Goal: Contribute content: Contribute content

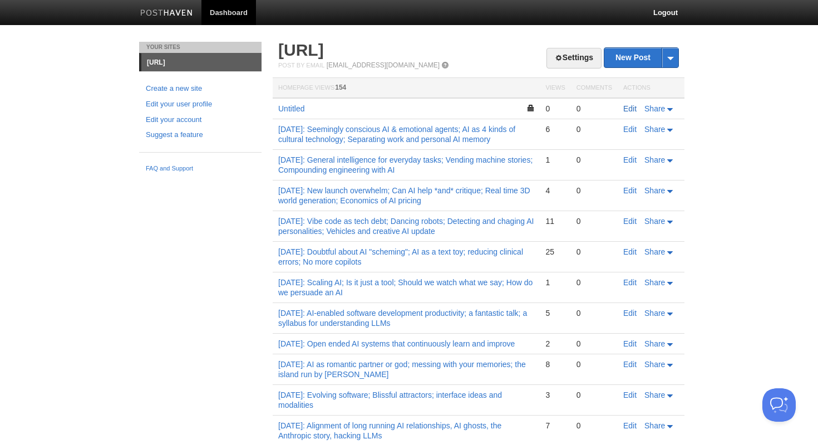
click at [628, 109] on link "Edit" at bounding box center [629, 108] width 13 height 9
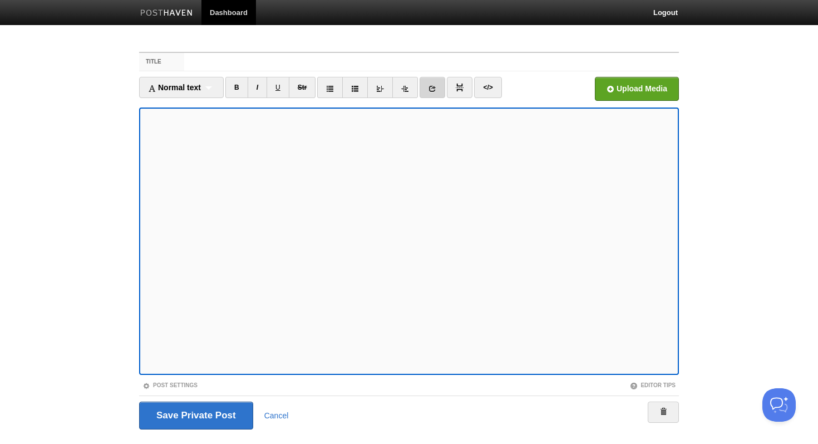
click at [442, 86] on link at bounding box center [433, 87] width 26 height 21
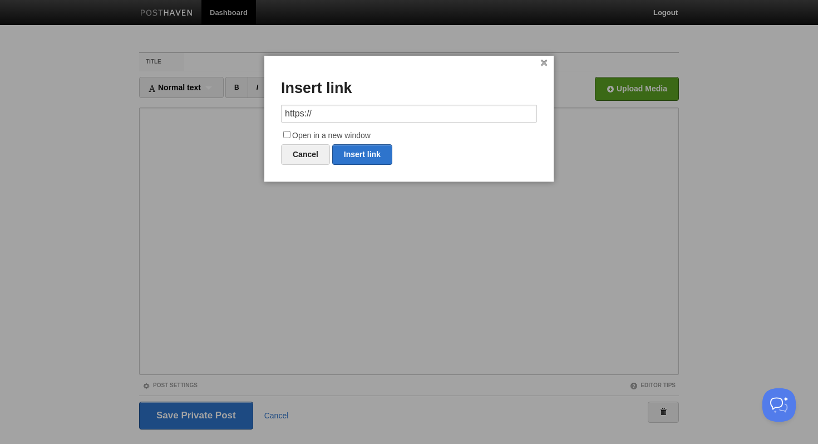
click at [379, 116] on input "https://" at bounding box center [409, 114] width 256 height 18
type input "[URL][DOMAIN_NAME]"
click at [289, 136] on input "Open in a new window" at bounding box center [286, 134] width 7 height 7
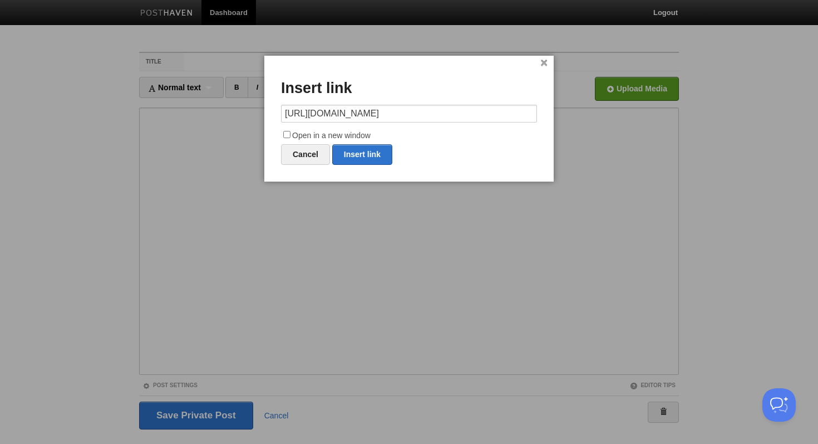
checkbox input "true"
click at [351, 156] on link "Insert link" at bounding box center [362, 154] width 60 height 21
type input "https://"
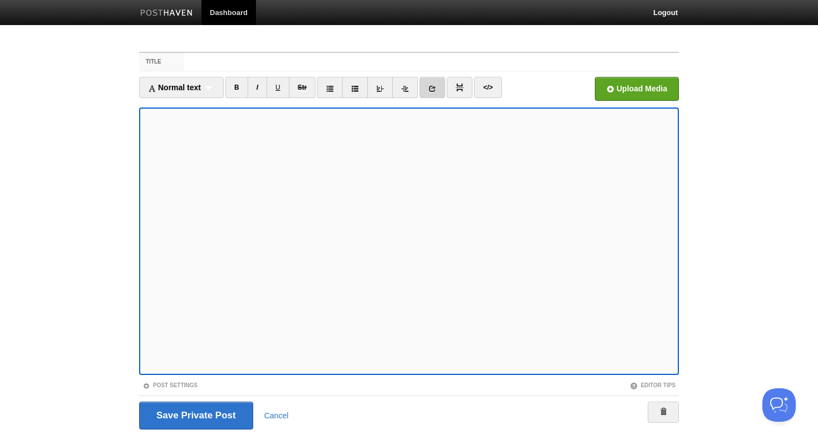
click at [430, 86] on link at bounding box center [433, 87] width 26 height 21
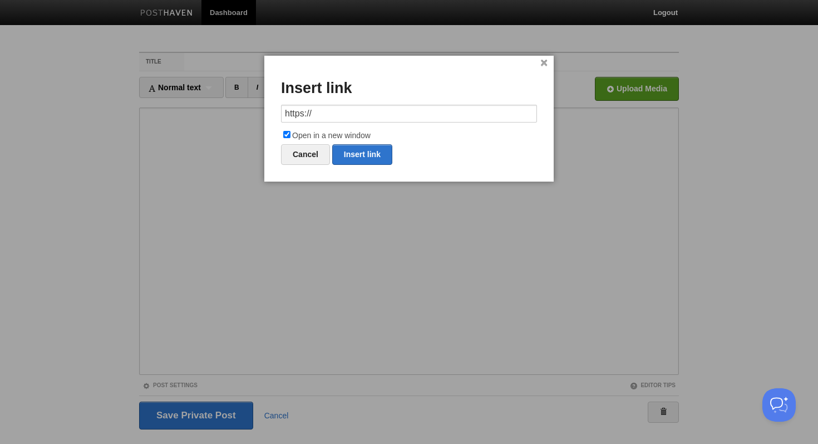
click at [314, 115] on input "https://" at bounding box center [409, 114] width 256 height 18
click at [348, 157] on link "Insert link" at bounding box center [362, 154] width 60 height 21
type input "https://"
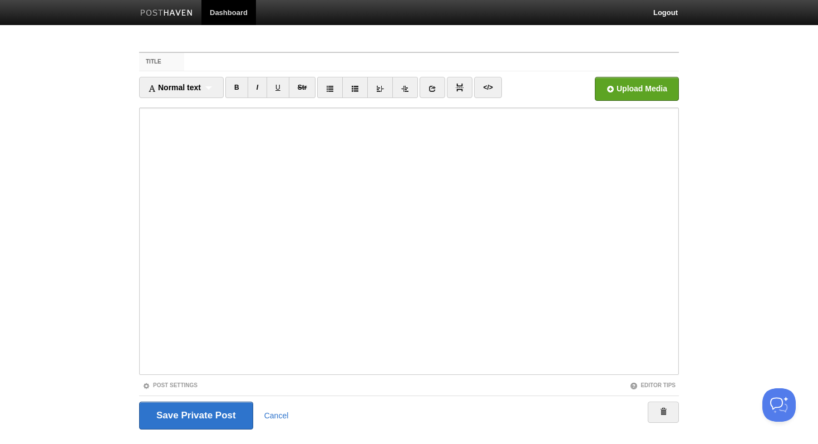
click at [143, 247] on iframe at bounding box center [409, 240] width 540 height 267
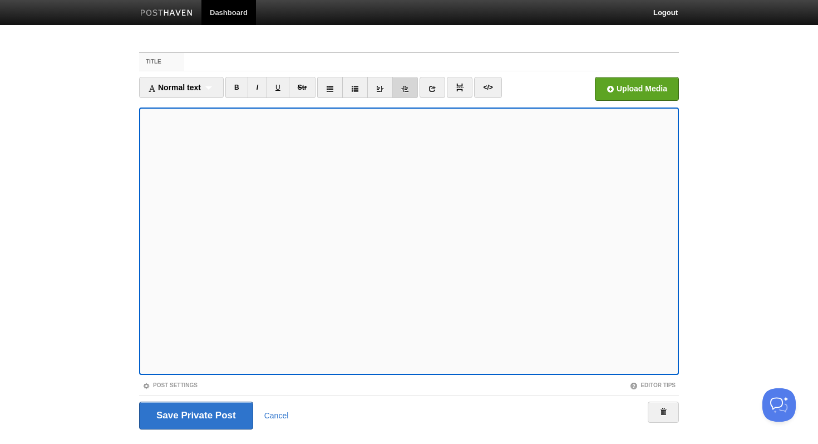
click at [414, 87] on link at bounding box center [405, 87] width 26 height 21
click at [264, 86] on link "I" at bounding box center [257, 87] width 19 height 21
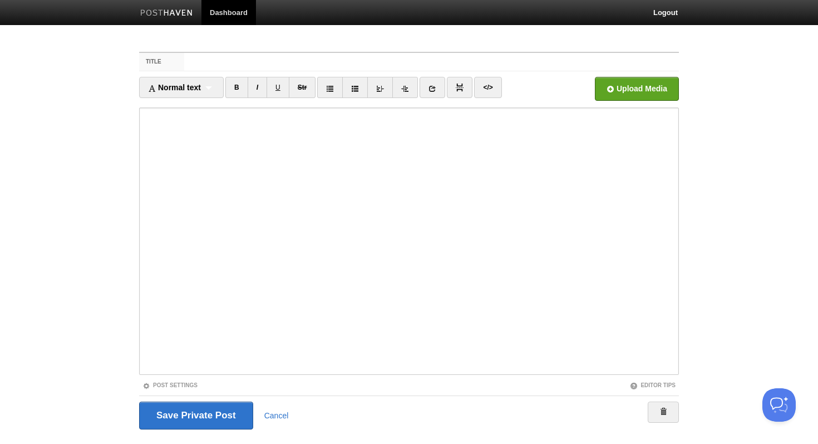
click at [143, 318] on iframe at bounding box center [409, 240] width 540 height 267
click at [143, 328] on iframe at bounding box center [409, 240] width 540 height 267
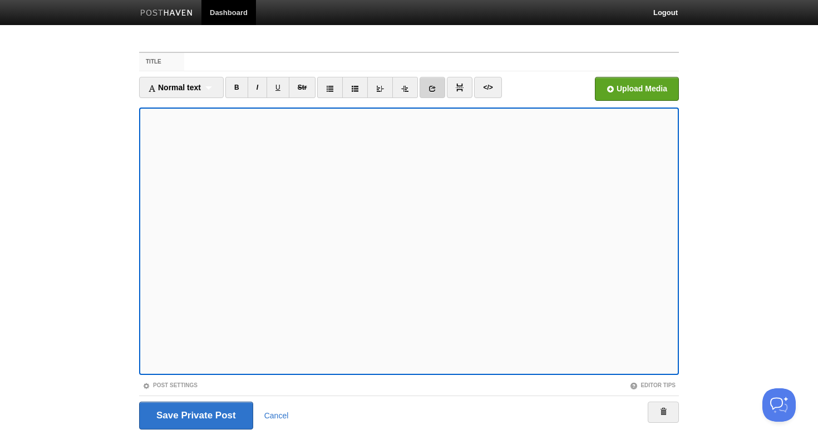
click at [436, 87] on icon at bounding box center [433, 89] width 8 height 8
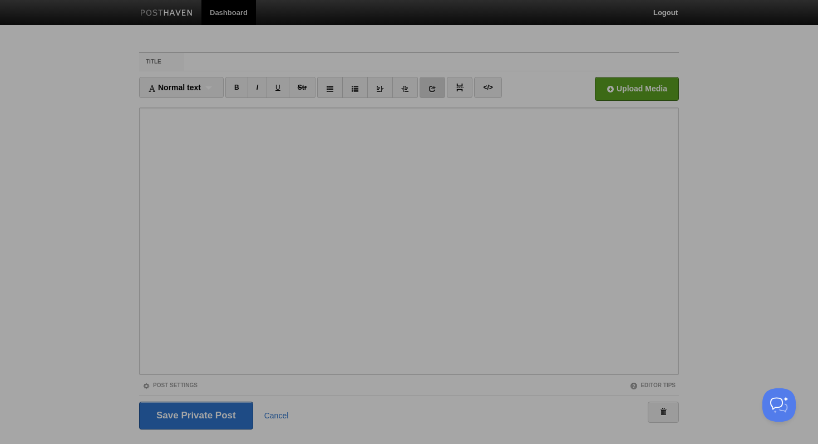
click at [436, 87] on div at bounding box center [409, 222] width 818 height 444
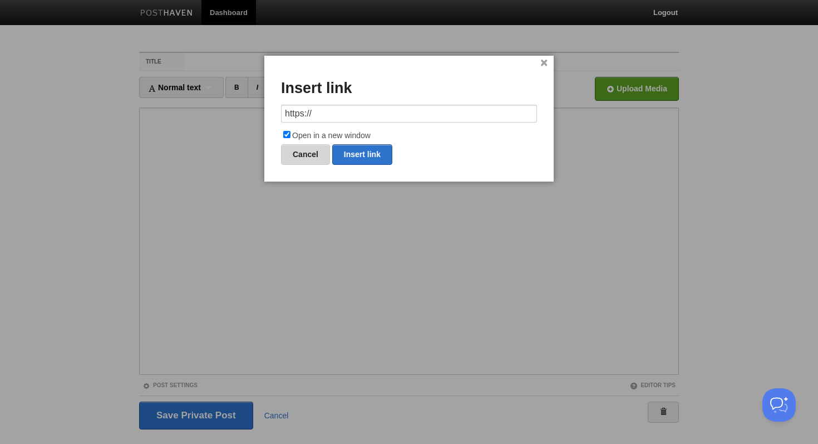
click at [312, 146] on link "Cancel" at bounding box center [305, 154] width 49 height 21
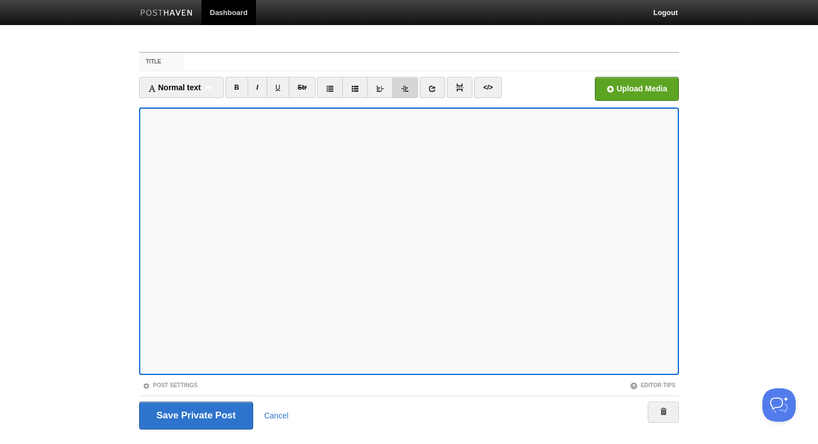
click at [409, 86] on icon at bounding box center [405, 89] width 8 height 8
click at [259, 86] on link "I" at bounding box center [257, 87] width 19 height 21
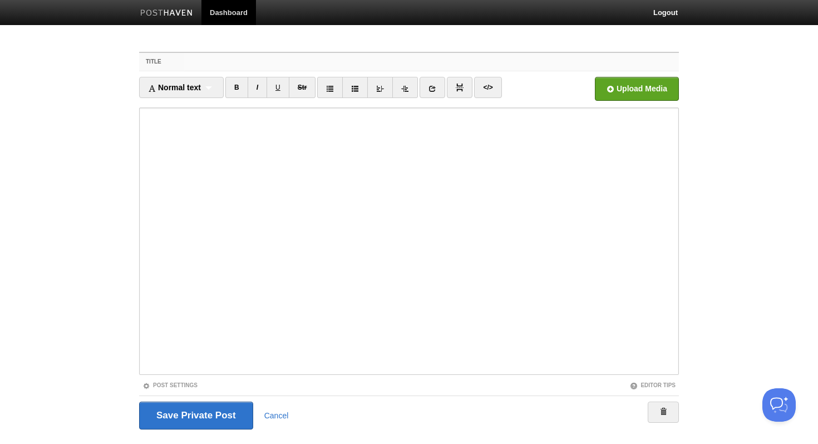
click at [228, 61] on input "Title" at bounding box center [431, 62] width 495 height 18
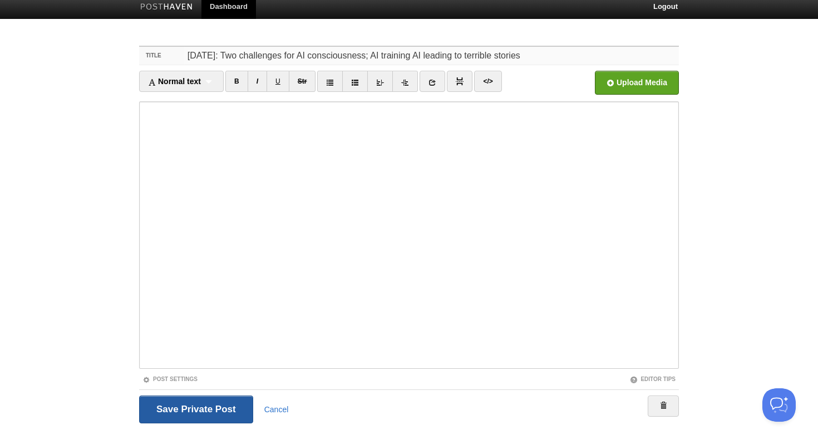
type input "[DATE]: Two challenges for AI consciousness; AI training AI leading to terrible…"
click at [163, 400] on input "Save and Publish" at bounding box center [196, 409] width 114 height 28
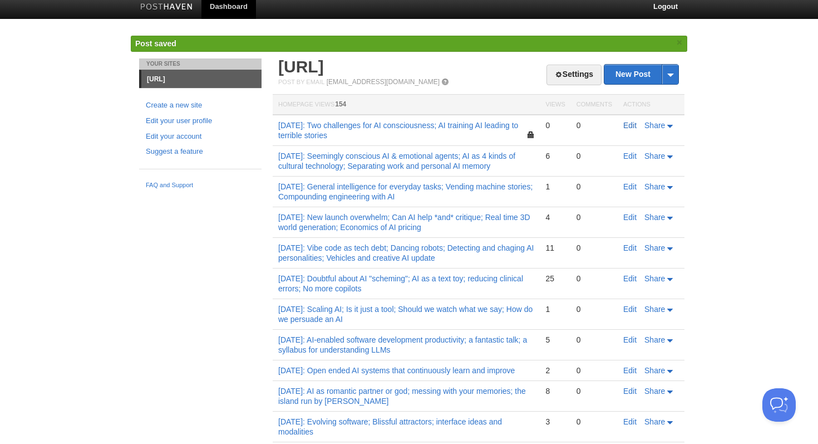
click at [629, 125] on link "Edit" at bounding box center [629, 125] width 13 height 9
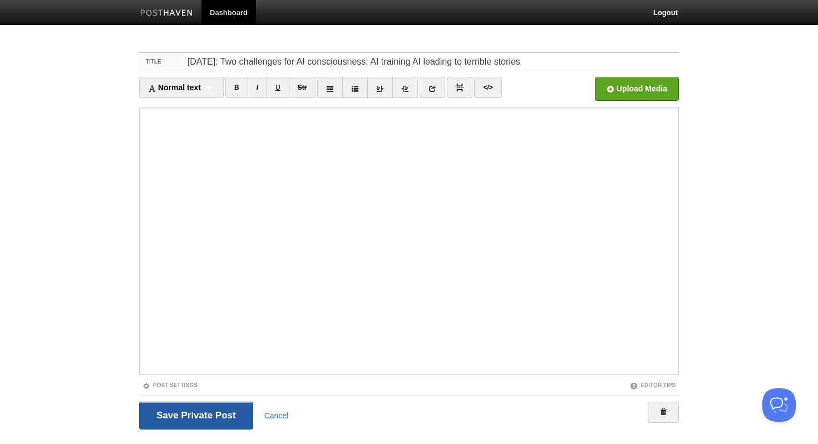
click at [187, 421] on input "Save and Publish" at bounding box center [196, 415] width 114 height 28
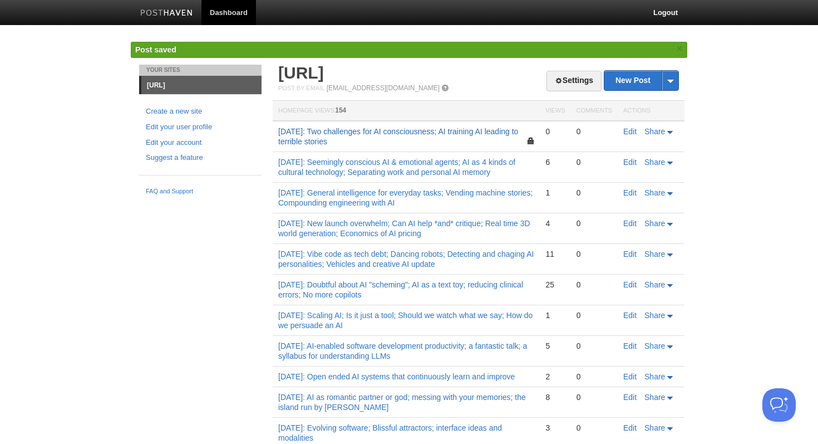
click at [461, 135] on link "[DATE]: Two challenges for AI consciousness; AI training AI leading to terrible…" at bounding box center [398, 136] width 240 height 19
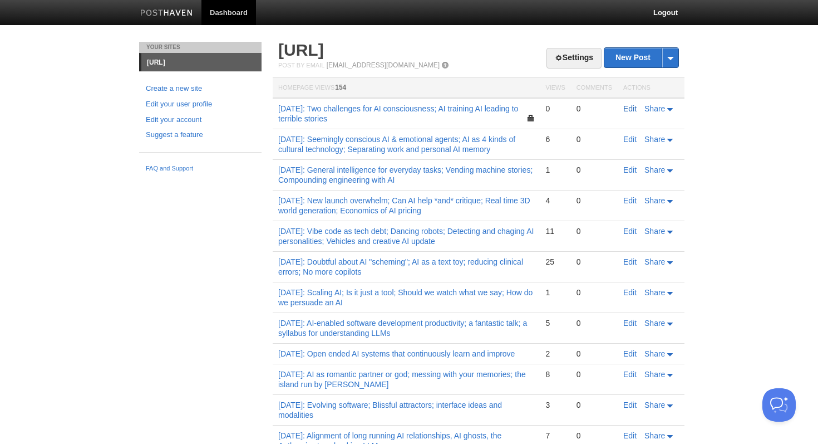
click at [627, 106] on link "Edit" at bounding box center [629, 108] width 13 height 9
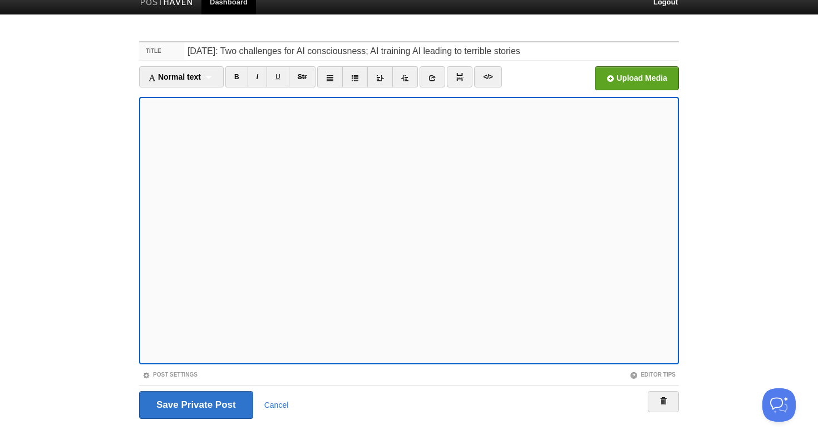
scroll to position [14, 0]
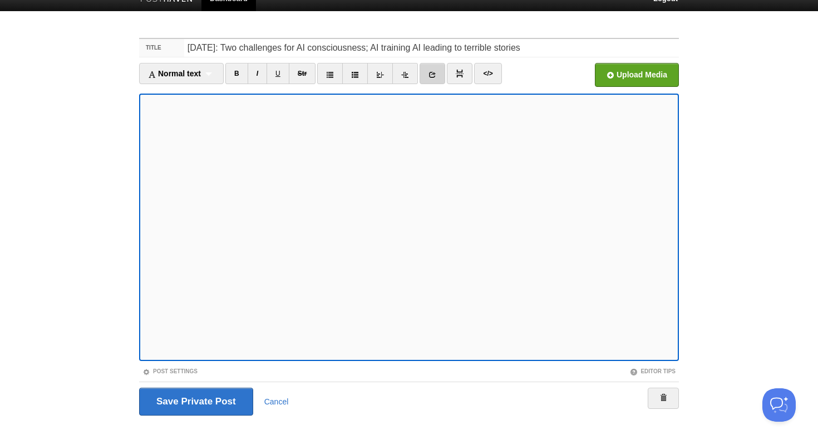
click at [429, 77] on link at bounding box center [433, 73] width 26 height 21
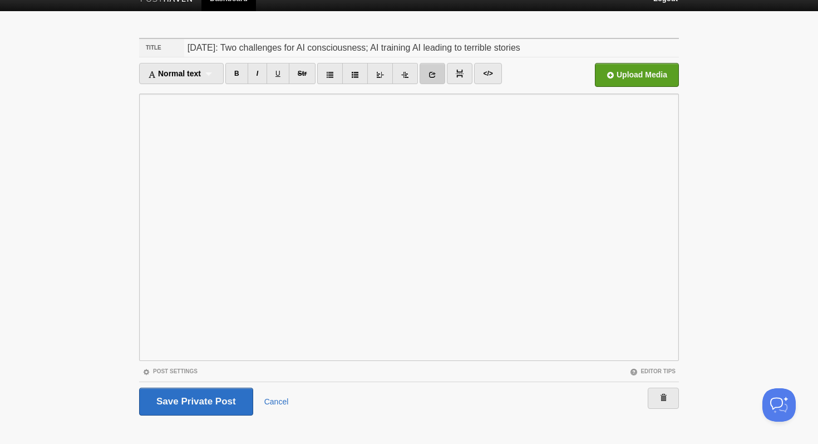
scroll to position [0, 0]
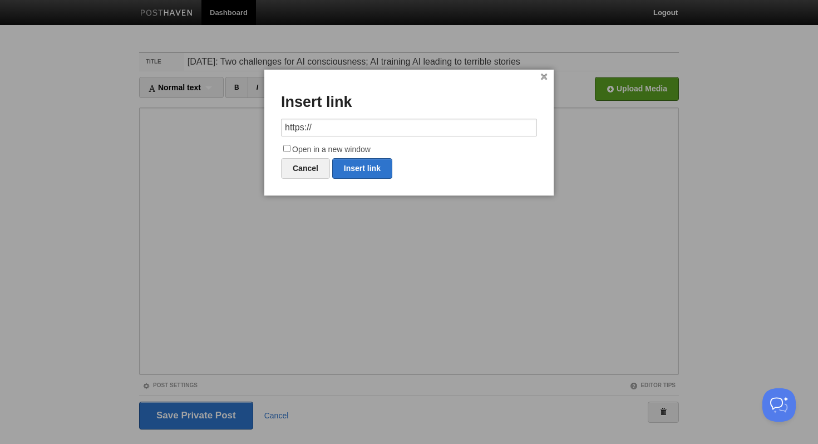
click at [340, 125] on input "https://" at bounding box center [409, 128] width 256 height 18
type input "[URL][DOMAIN_NAME]"
click at [292, 148] on label "Open in a new window" at bounding box center [409, 149] width 256 height 13
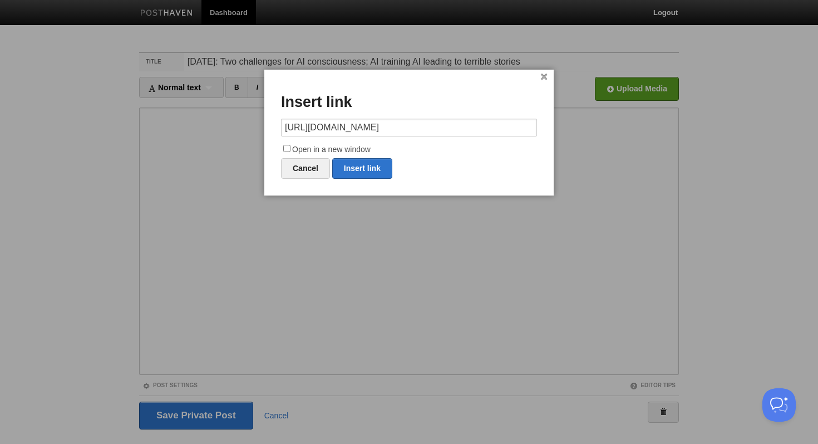
click at [291, 148] on input "Open in a new window" at bounding box center [286, 148] width 7 height 7
checkbox input "true"
click at [353, 161] on link "Insert link" at bounding box center [362, 168] width 60 height 21
type input "https://"
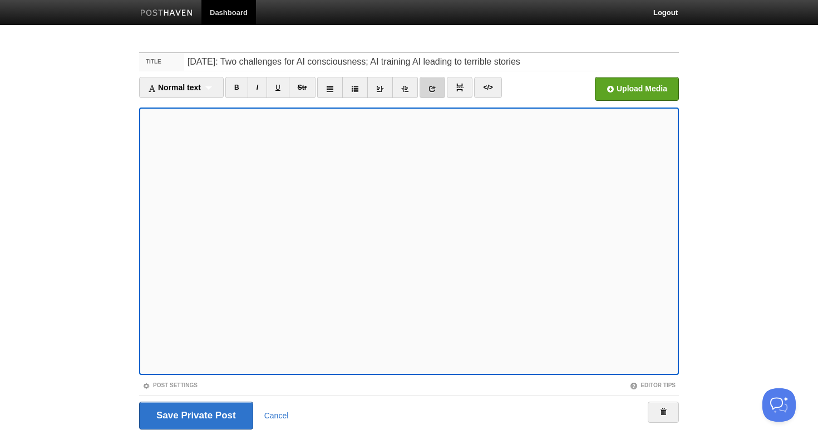
click at [435, 90] on icon at bounding box center [433, 89] width 8 height 8
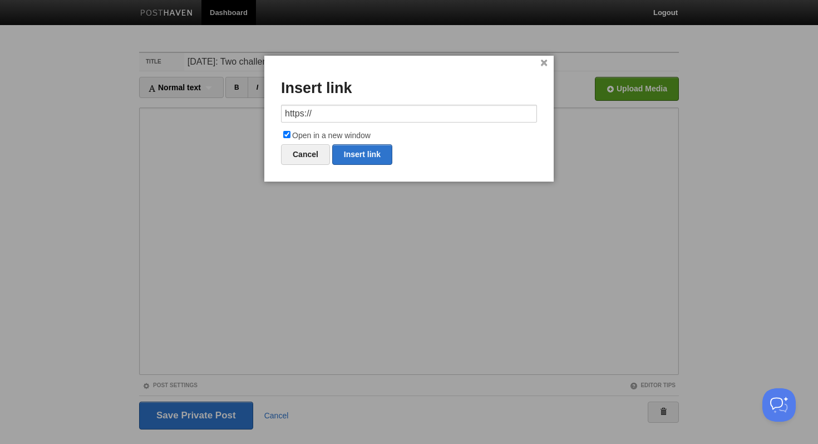
click at [375, 115] on input "https://" at bounding box center [409, 114] width 256 height 18
click at [374, 155] on link "Insert link" at bounding box center [362, 154] width 60 height 21
type input "https://"
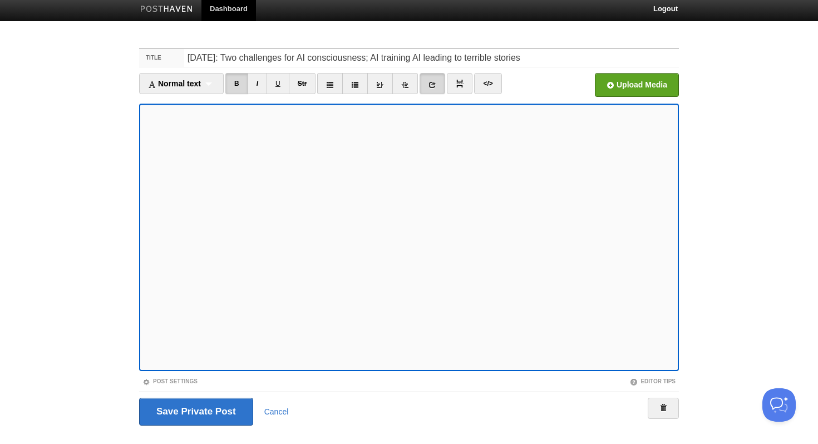
scroll to position [6, 0]
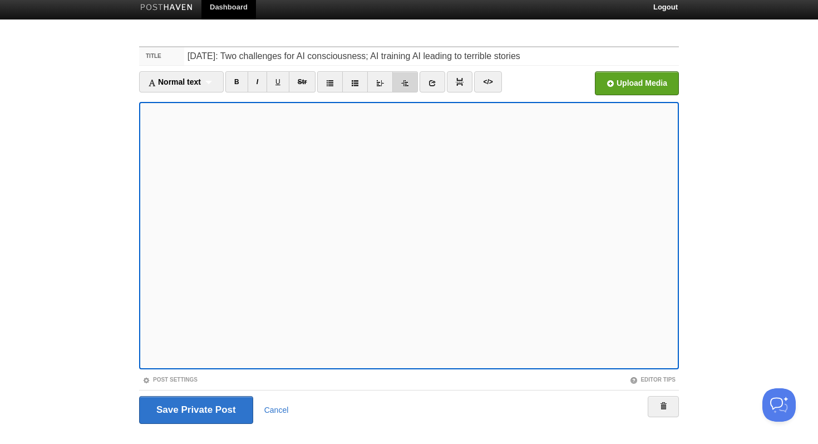
click at [412, 86] on link at bounding box center [405, 81] width 26 height 21
click at [261, 86] on link "I" at bounding box center [257, 81] width 19 height 21
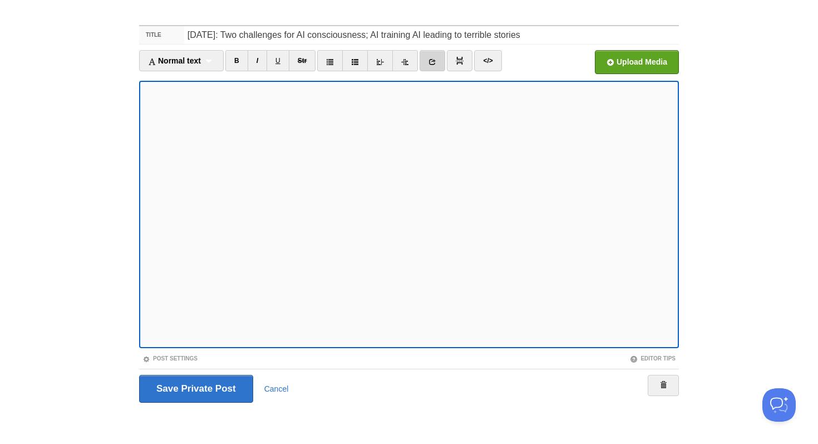
click at [436, 53] on link at bounding box center [433, 60] width 26 height 21
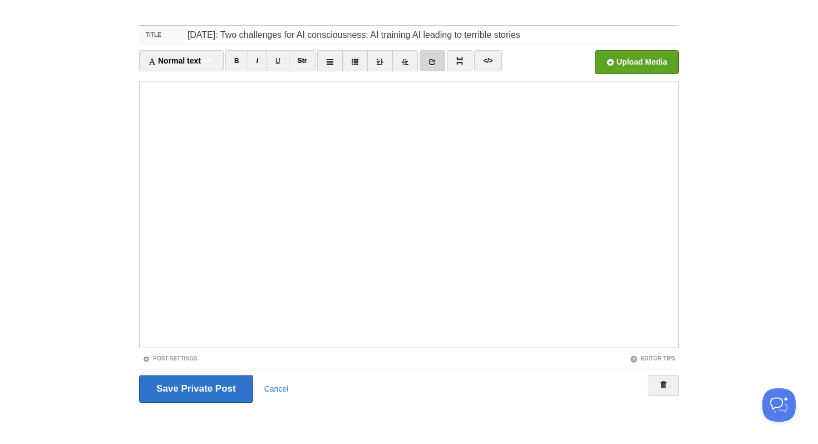
scroll to position [0, 0]
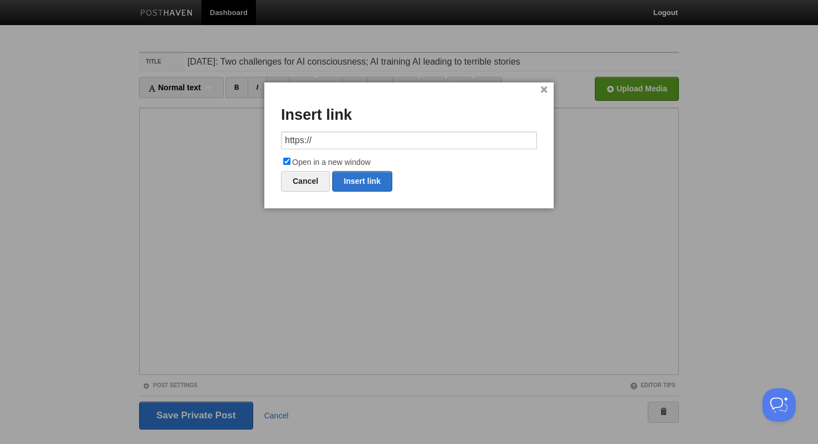
click at [354, 139] on input "https://" at bounding box center [409, 140] width 256 height 18
click at [356, 181] on link "Insert link" at bounding box center [362, 181] width 60 height 21
type input "https://"
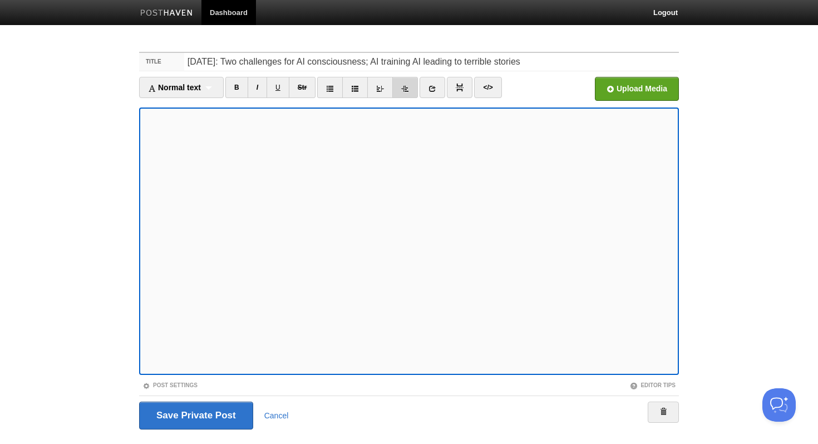
click at [406, 89] on icon at bounding box center [405, 89] width 8 height 8
click at [179, 404] on input "Save and Publish" at bounding box center [196, 415] width 114 height 28
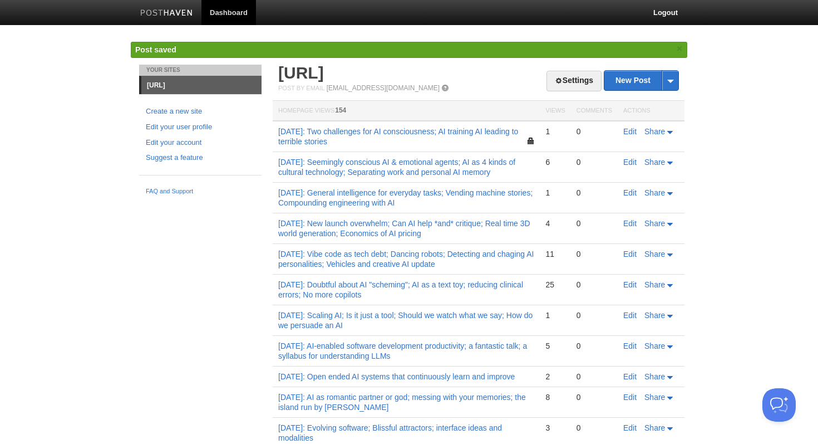
click at [555, 170] on td "6" at bounding box center [555, 167] width 31 height 31
